Goal: Answer question/provide support: Share knowledge or assist other users

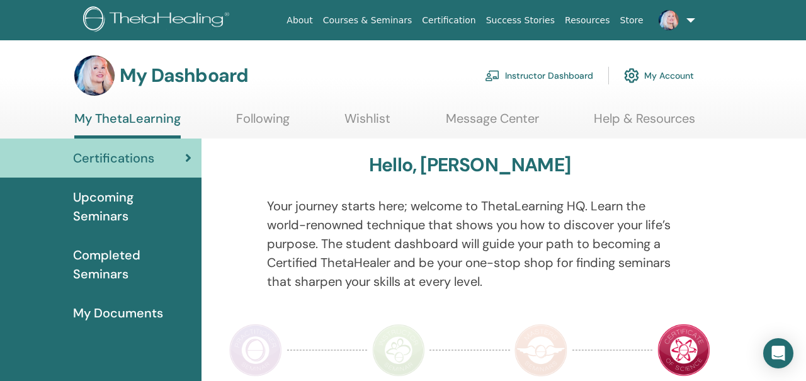
click at [684, 25] on link at bounding box center [675, 20] width 52 height 40
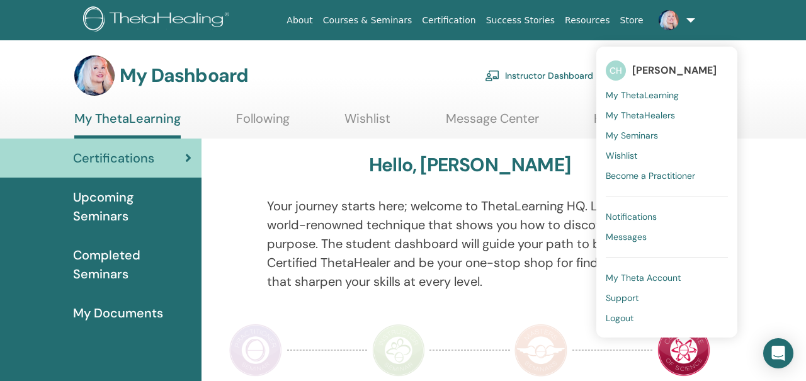
click at [639, 93] on span "My ThetaLearning" at bounding box center [642, 94] width 73 height 11
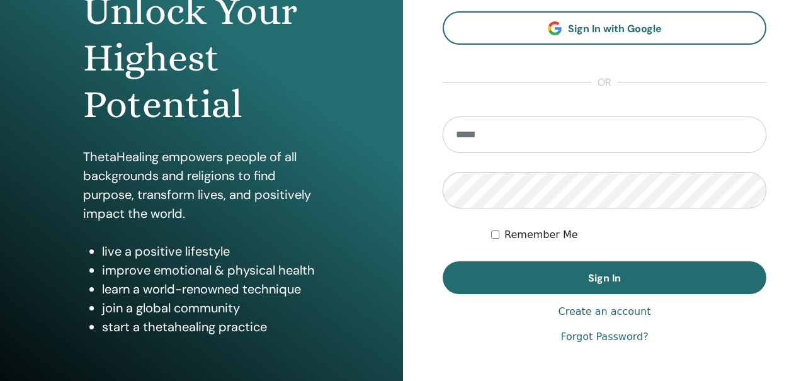
scroll to position [183, 0]
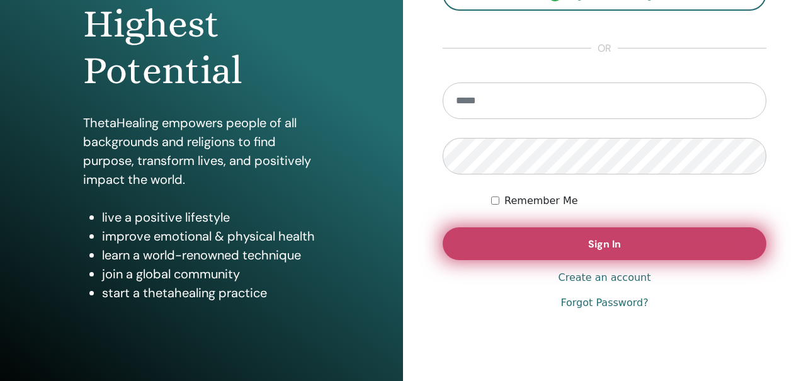
type input "**********"
click at [491, 240] on button "Sign In" at bounding box center [605, 243] width 324 height 33
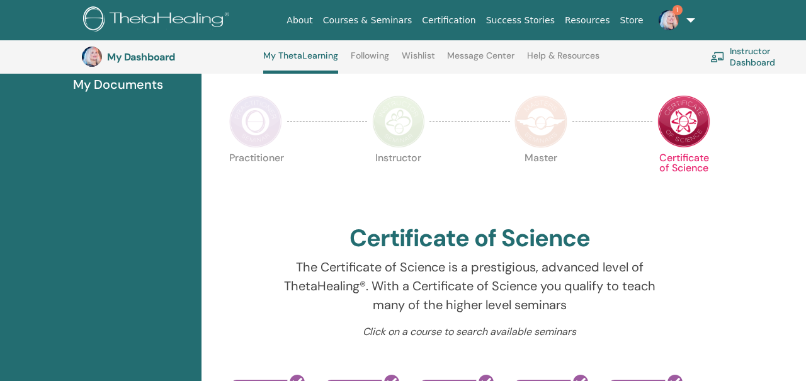
scroll to position [267, 0]
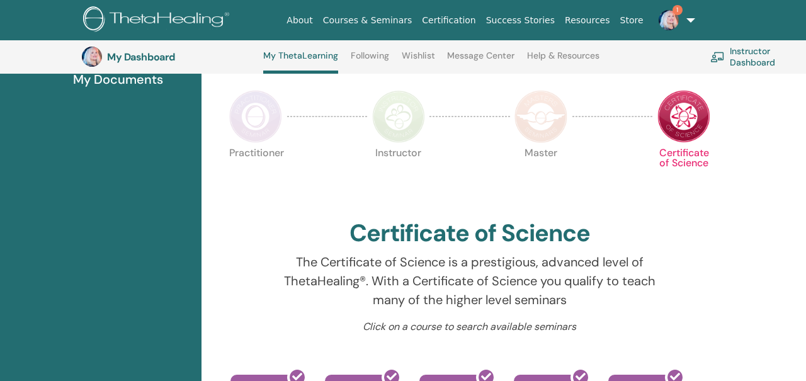
click at [671, 22] on img at bounding box center [669, 20] width 20 height 20
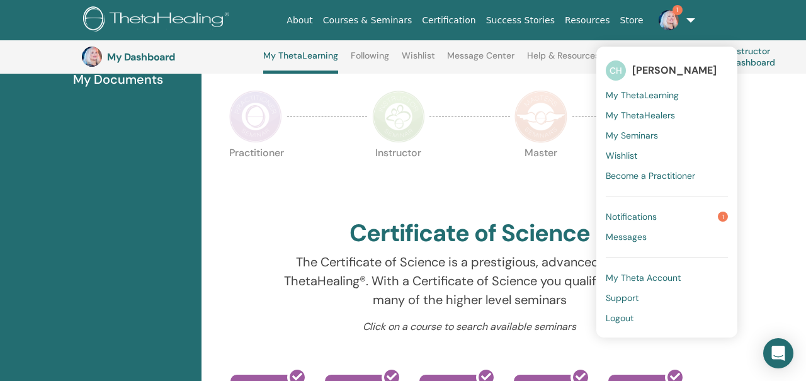
click at [635, 216] on span "Notifications" at bounding box center [631, 216] width 51 height 11
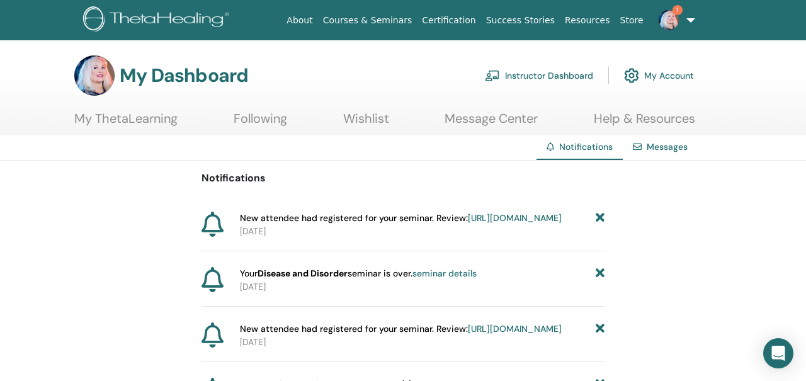
click at [482, 224] on link "https://member.thetahealing.com/instructor/seminar/378428/attendees" at bounding box center [515, 217] width 94 height 11
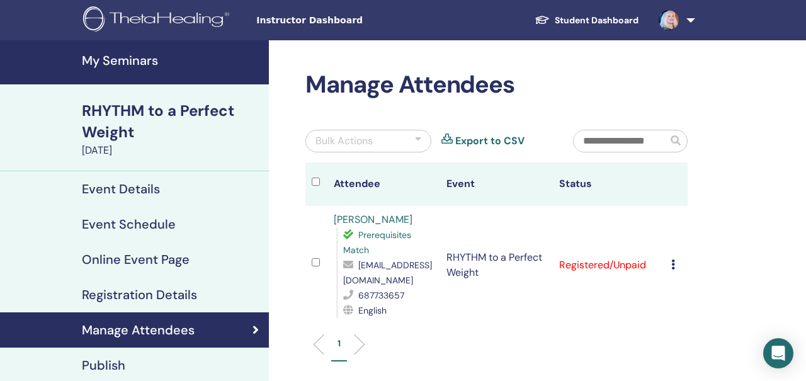
click at [378, 217] on link "[PERSON_NAME]" at bounding box center [373, 219] width 79 height 13
drag, startPoint x: 433, startPoint y: 279, endPoint x: 344, endPoint y: 285, distance: 88.4
click at [344, 285] on div "begoo56@outlook.es" at bounding box center [388, 273] width 91 height 30
copy span "begoo56@outlook.es"
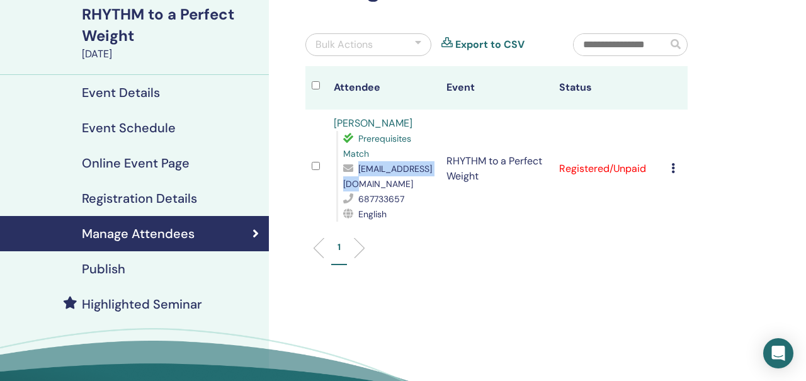
scroll to position [113, 0]
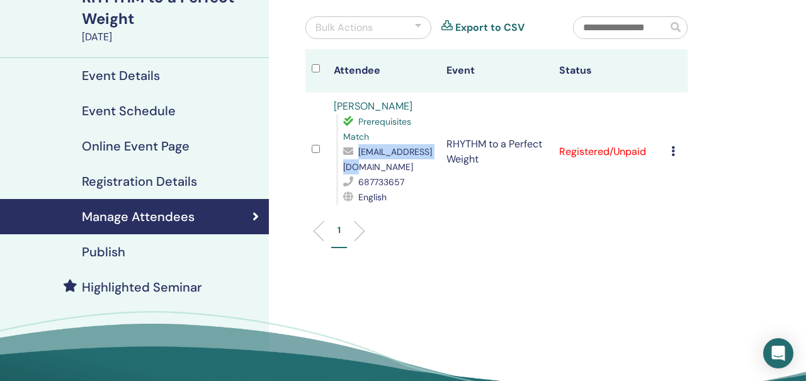
click at [110, 254] on h4 "Publish" at bounding box center [103, 251] width 43 height 15
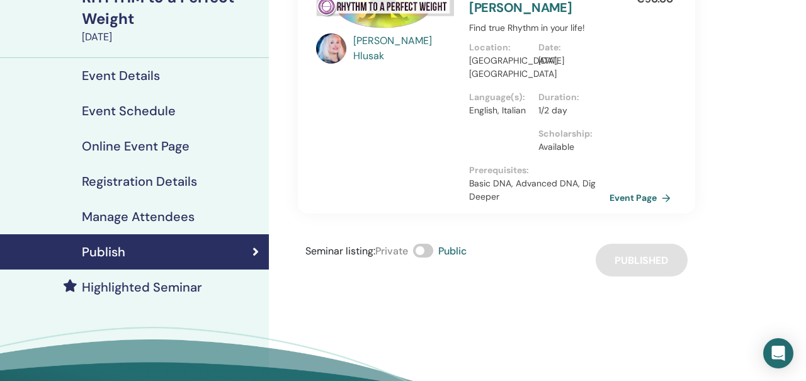
click at [633, 197] on link "Event Page" at bounding box center [643, 197] width 66 height 19
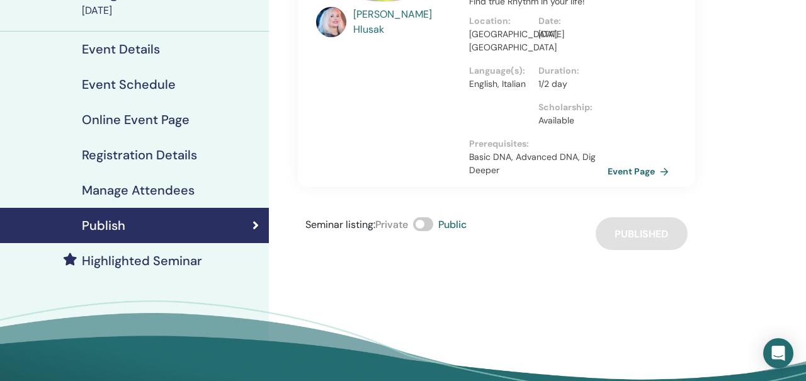
scroll to position [136, 0]
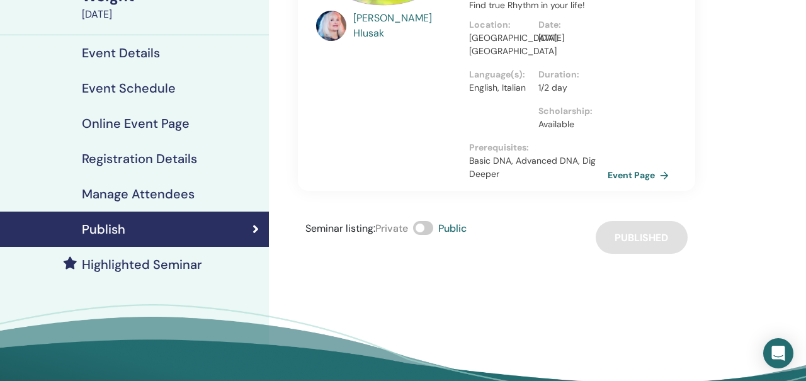
click at [170, 189] on h4 "Manage Attendees" at bounding box center [138, 193] width 113 height 15
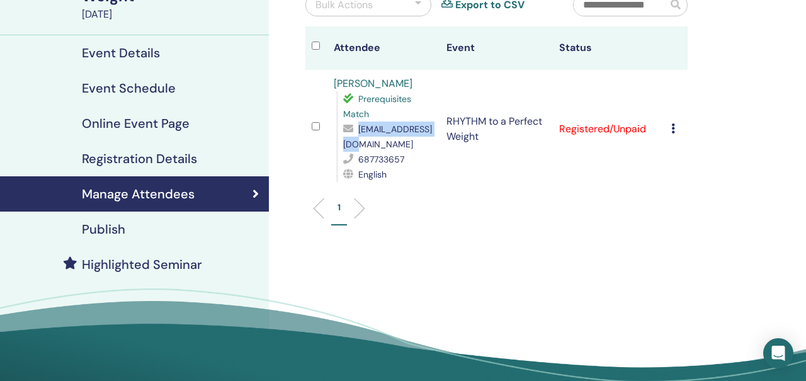
drag, startPoint x: 431, startPoint y: 143, endPoint x: 343, endPoint y: 148, distance: 88.3
click at [343, 148] on div "[EMAIL_ADDRESS][DOMAIN_NAME]" at bounding box center [388, 137] width 91 height 30
copy span "[EMAIL_ADDRESS][DOMAIN_NAME]"
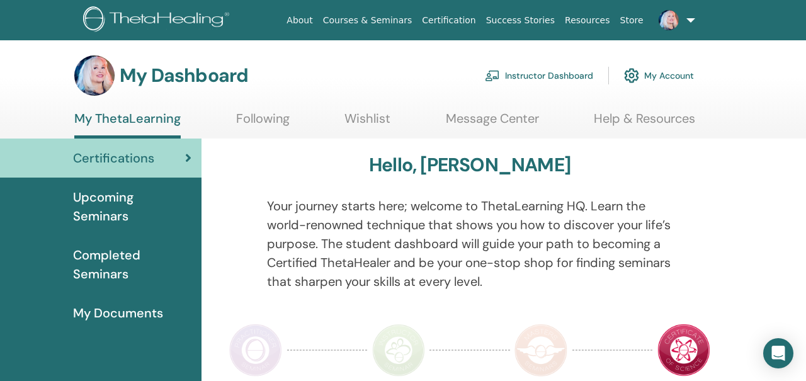
click at [200, 81] on h3 "My Dashboard" at bounding box center [184, 75] width 128 height 23
click at [519, 78] on link "Instructor Dashboard" at bounding box center [539, 76] width 108 height 28
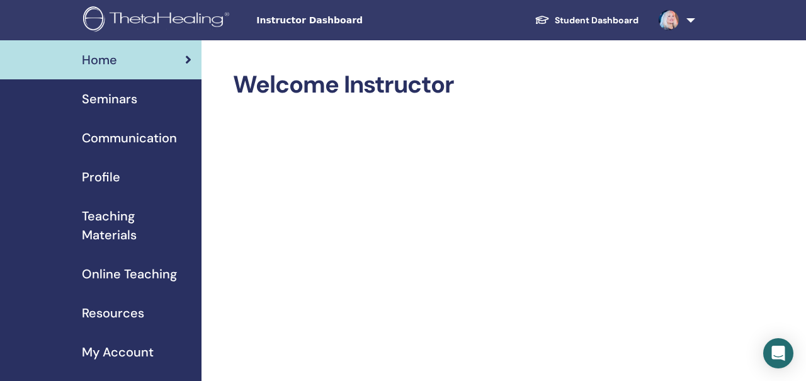
click at [107, 178] on span "Profile" at bounding box center [101, 177] width 38 height 19
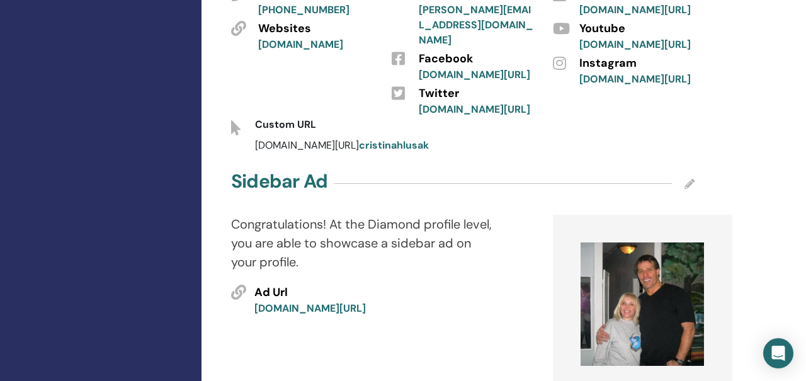
scroll to position [628, 0]
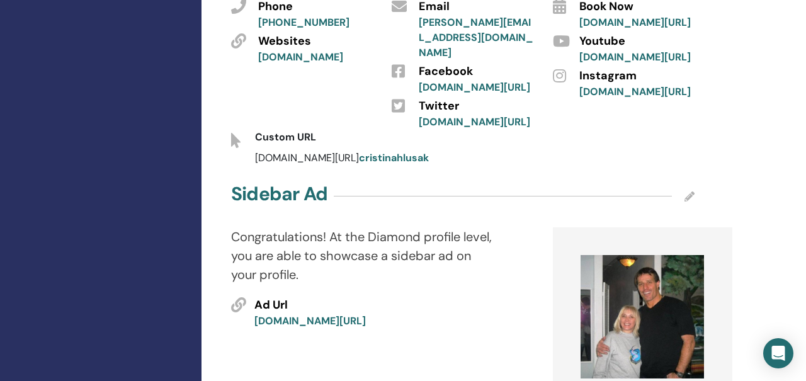
click at [278, 151] on span "[DOMAIN_NAME][URL] cristinahlusak" at bounding box center [342, 157] width 174 height 13
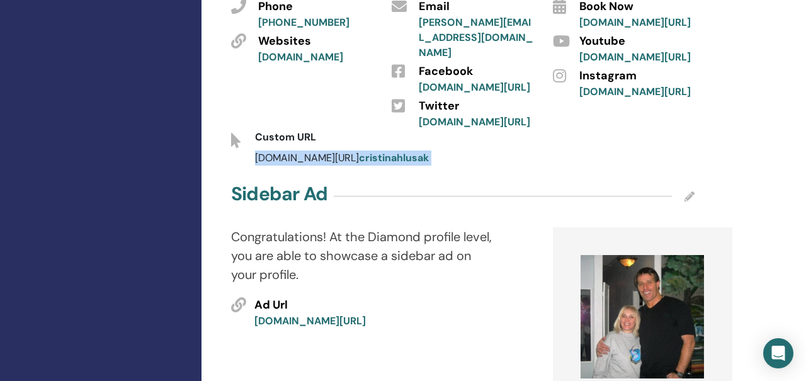
click at [278, 151] on span "[DOMAIN_NAME][URL] cristinahlusak" at bounding box center [342, 157] width 174 height 13
copy span "[DOMAIN_NAME][URL] cristinahlusak"
